Goal: Information Seeking & Learning: Learn about a topic

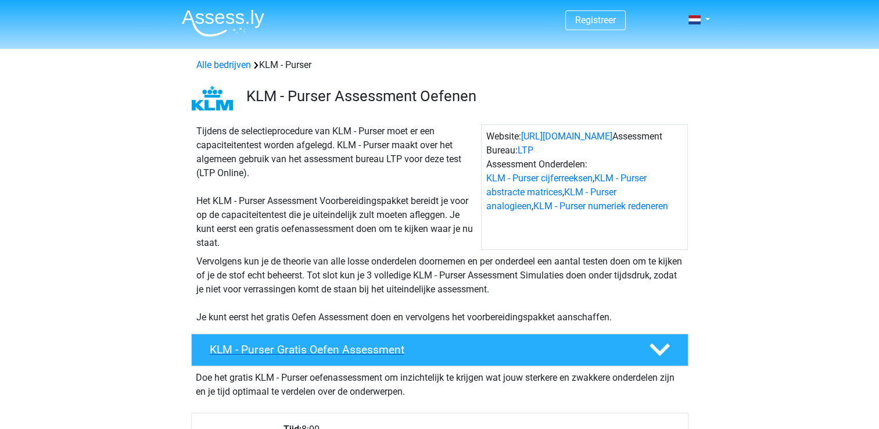
click at [491, 343] on h4 "KLM - Purser Gratis Oefen Assessment" at bounding box center [420, 349] width 421 height 13
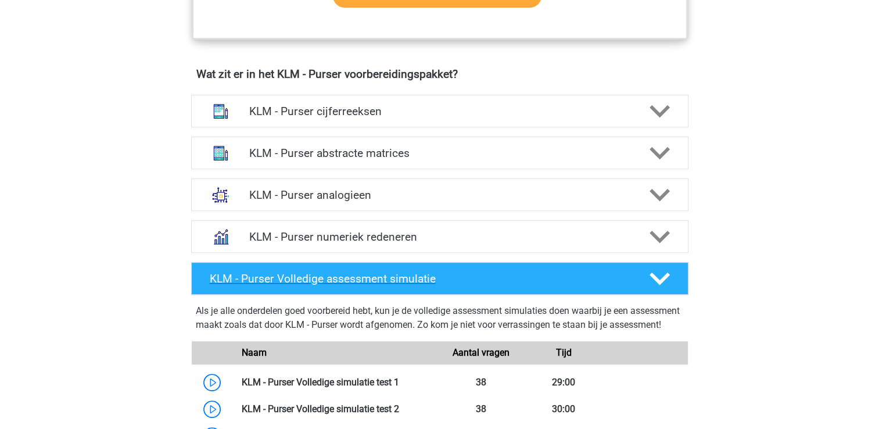
scroll to position [581, 0]
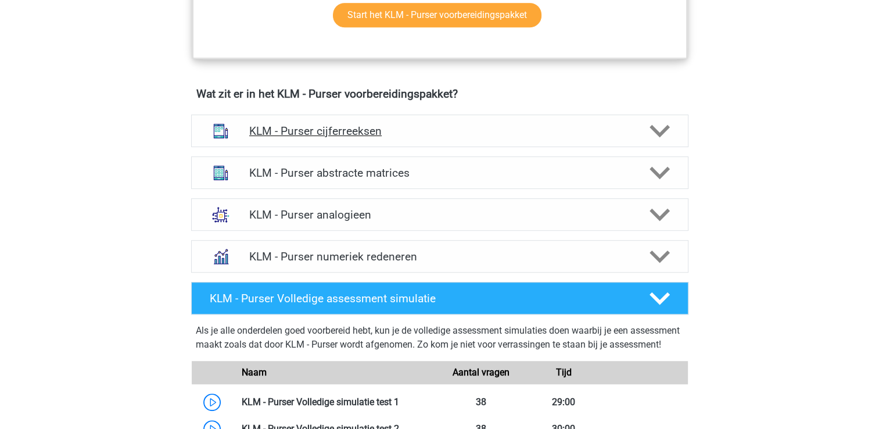
click at [660, 133] on polygon at bounding box center [660, 131] width 20 height 13
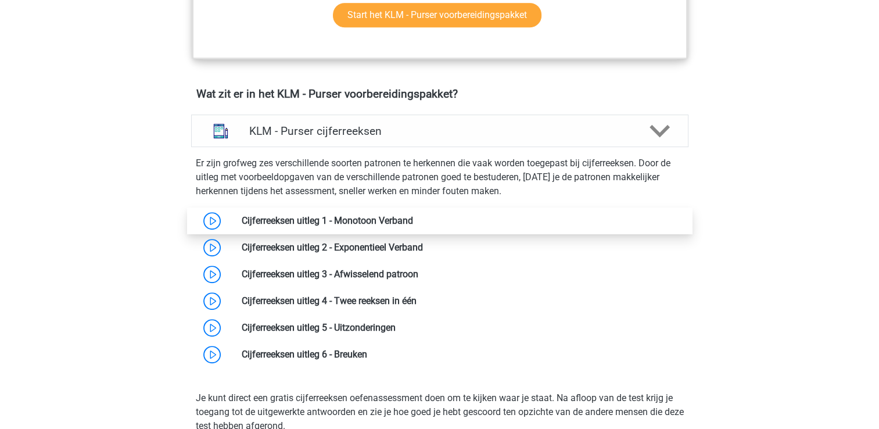
click at [413, 222] on link at bounding box center [413, 220] width 0 height 11
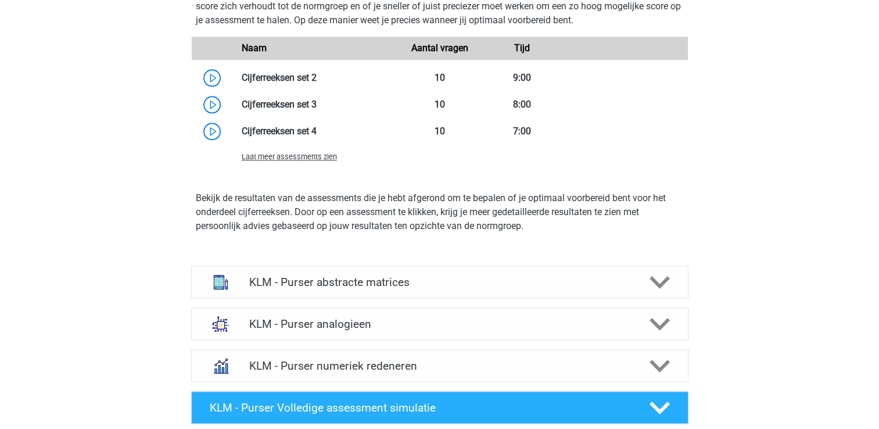
scroll to position [1162, 0]
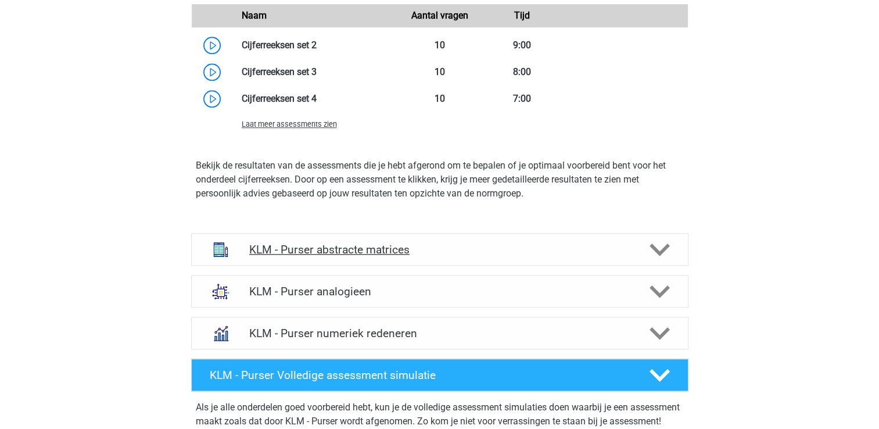
click at [632, 249] on div "KLM - Purser abstracte matrices" at bounding box center [440, 249] width 398 height 13
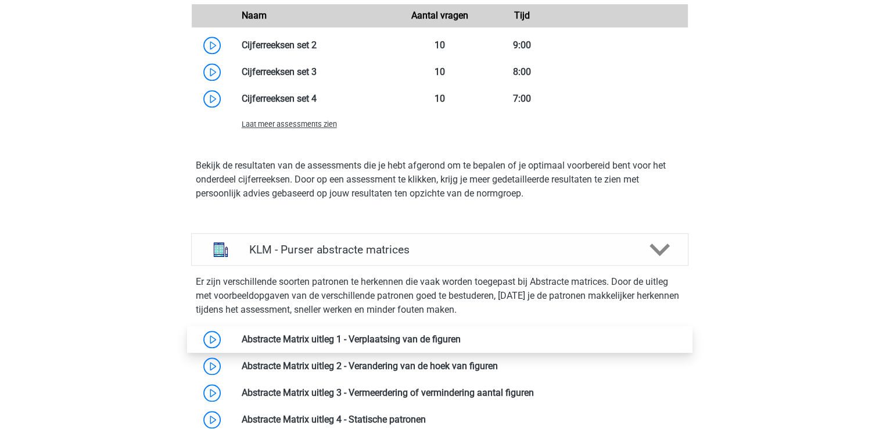
click at [461, 342] on link at bounding box center [461, 339] width 0 height 11
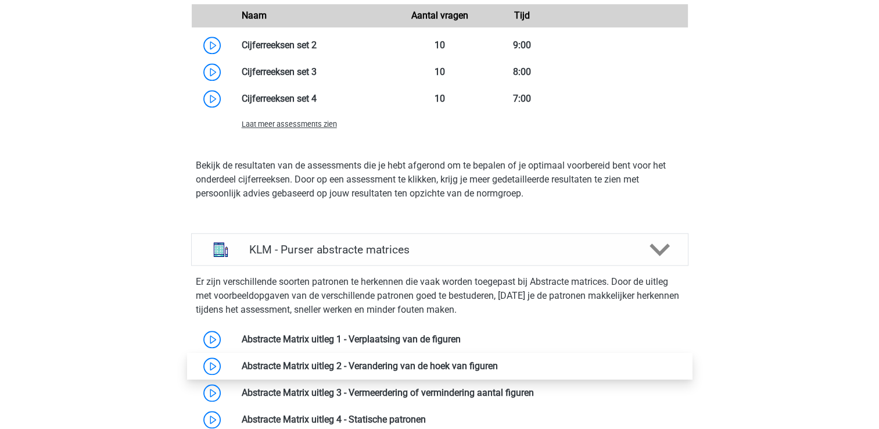
click at [498, 362] on link at bounding box center [498, 365] width 0 height 11
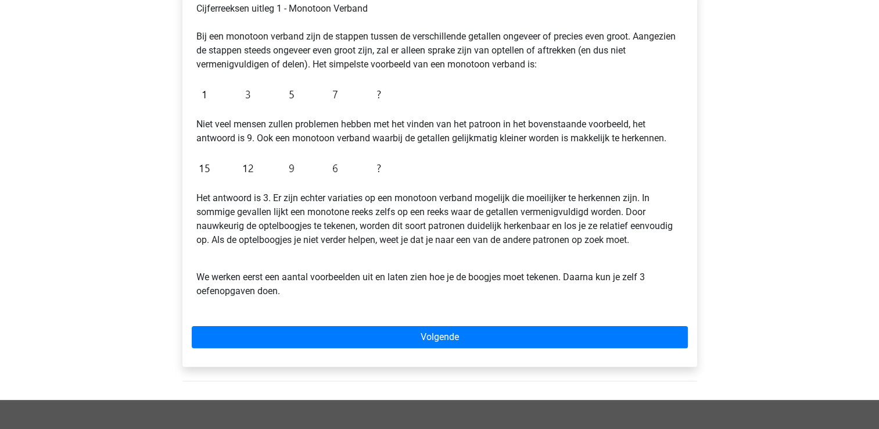
scroll to position [232, 0]
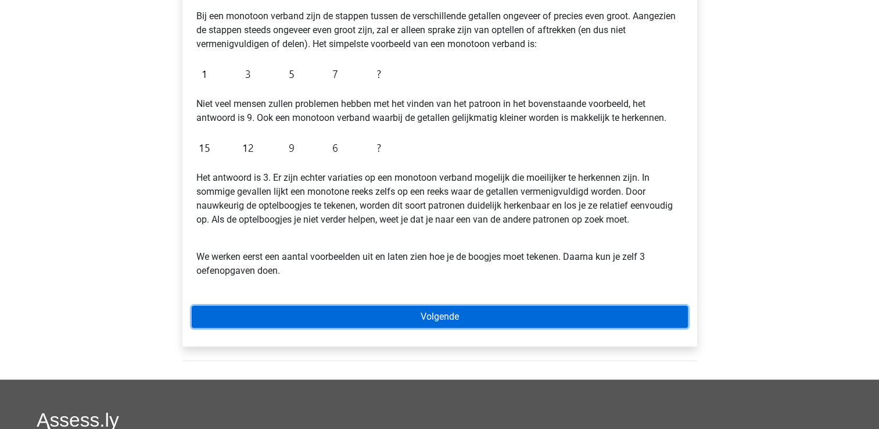
click at [441, 317] on link "Volgende" at bounding box center [440, 317] width 496 height 22
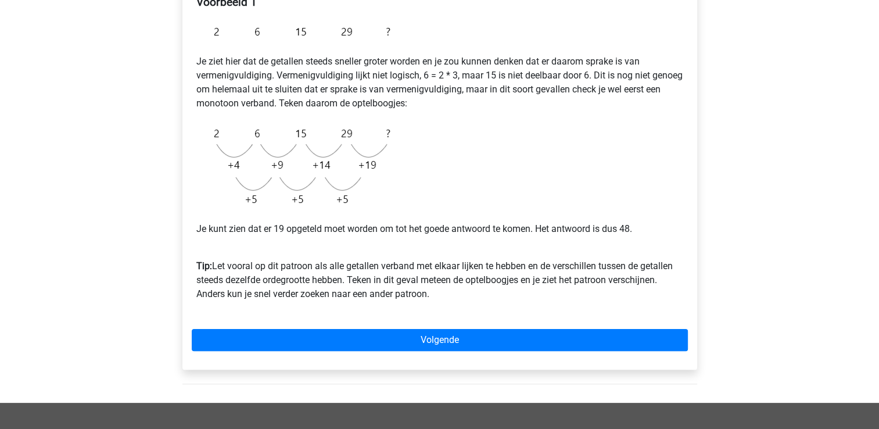
scroll to position [232, 0]
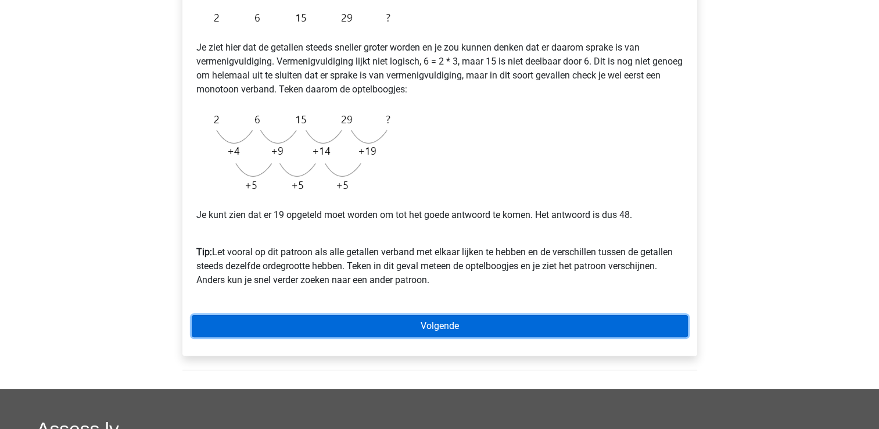
click at [414, 317] on link "Volgende" at bounding box center [440, 326] width 496 height 22
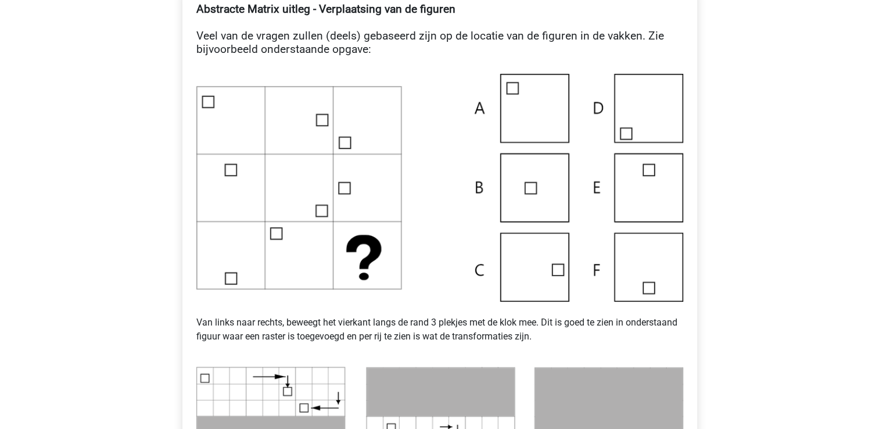
scroll to position [232, 0]
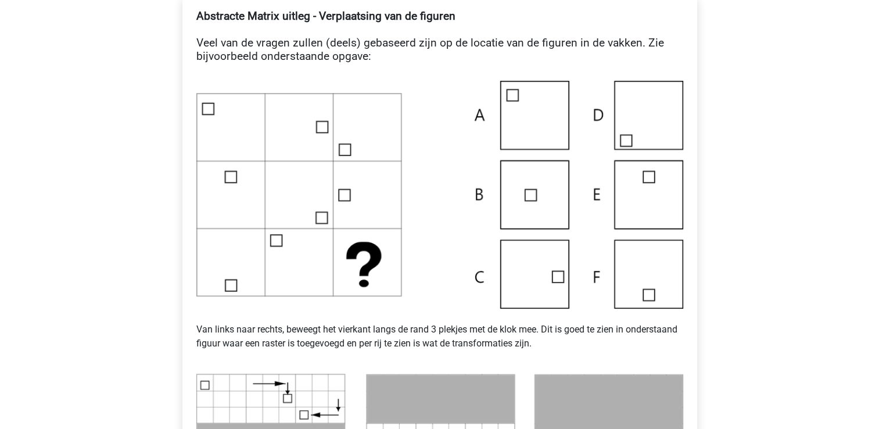
click at [538, 196] on img at bounding box center [439, 195] width 487 height 228
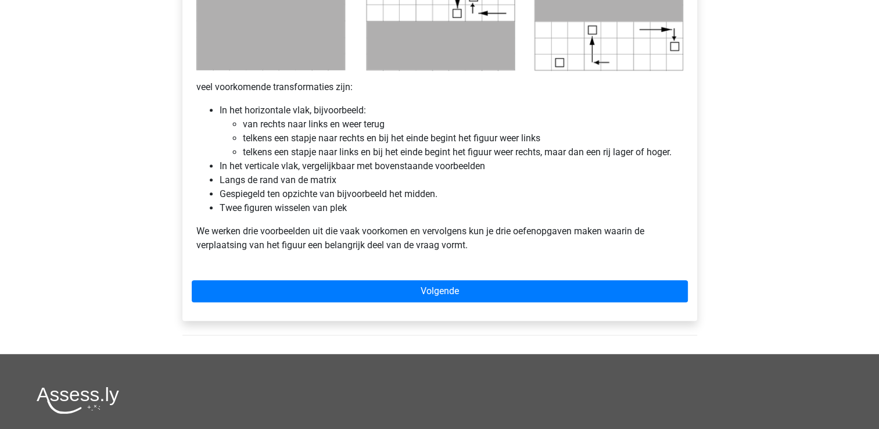
scroll to position [697, 0]
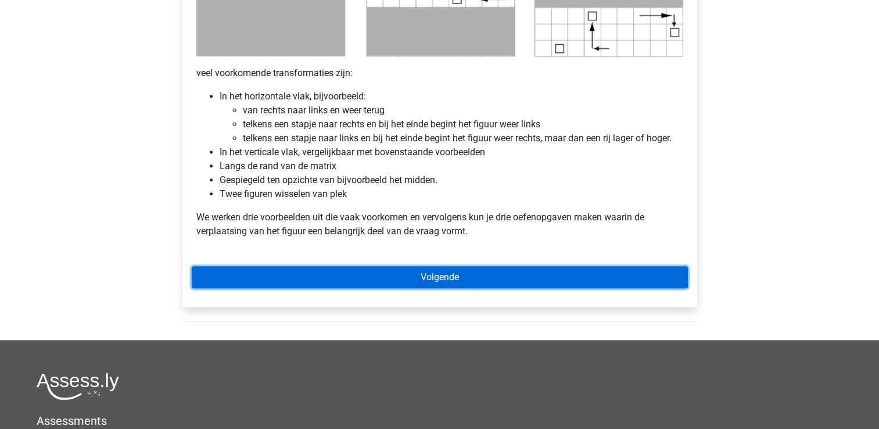
click at [438, 275] on link "Volgende" at bounding box center [440, 277] width 496 height 22
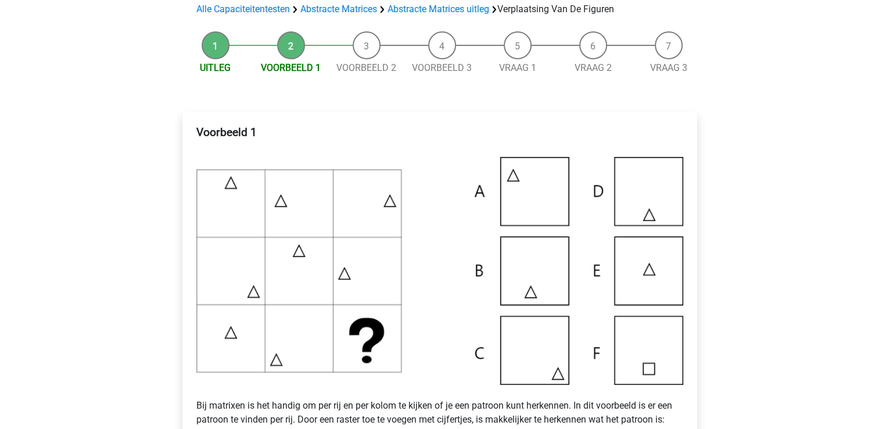
scroll to position [116, 0]
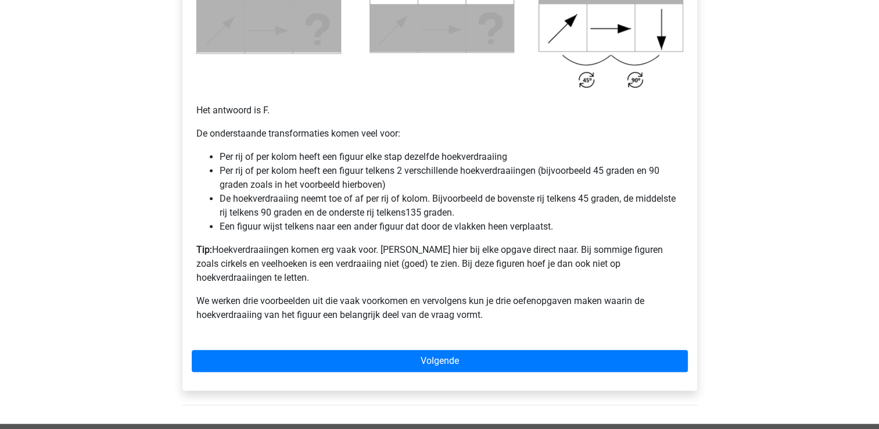
scroll to position [697, 0]
